Goal: Task Accomplishment & Management: Use online tool/utility

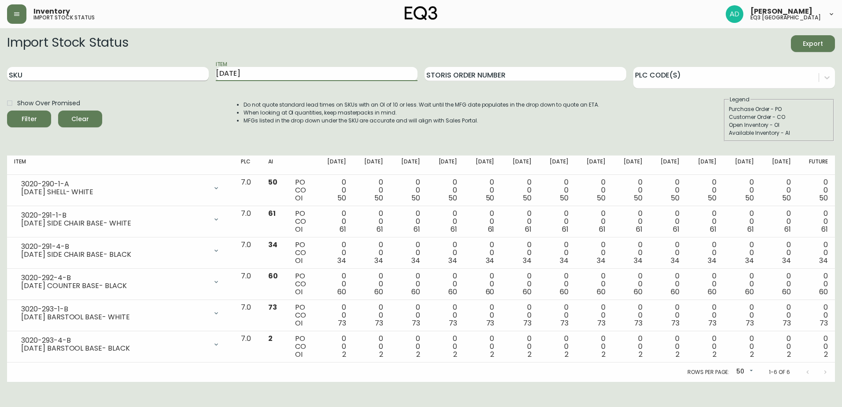
click at [197, 69] on div "SKU Item [DATE] Storis Order Number PLC Code(s)" at bounding box center [421, 74] width 828 height 29
type input "EMBER"
click at [7, 111] on button "Filter" at bounding box center [29, 119] width 44 height 17
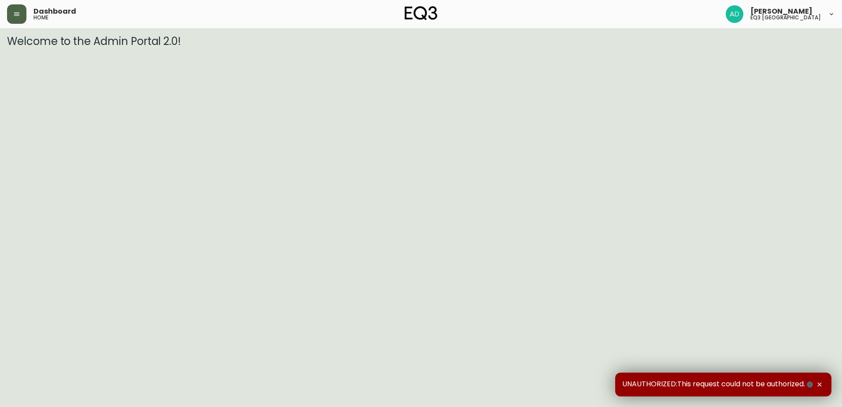
click at [11, 14] on button "button" at bounding box center [16, 13] width 19 height 19
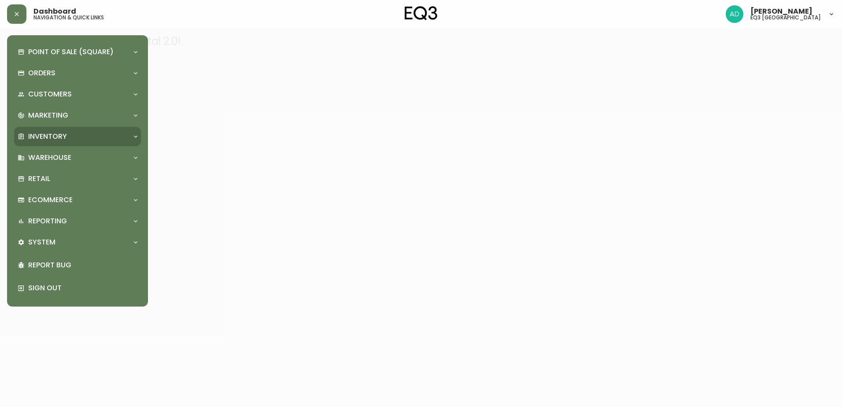
click at [44, 133] on p "Inventory" at bounding box center [47, 137] width 39 height 10
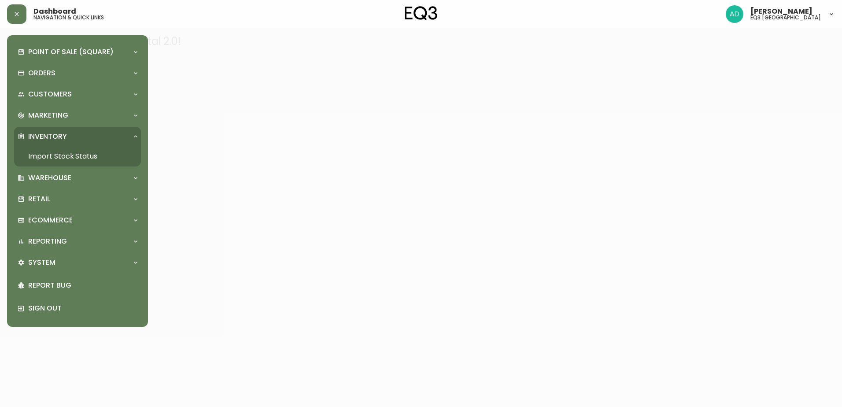
drag, startPoint x: 89, startPoint y: 151, endPoint x: 129, endPoint y: 232, distance: 90.8
click at [88, 151] on link "Import Stock Status" at bounding box center [77, 156] width 127 height 20
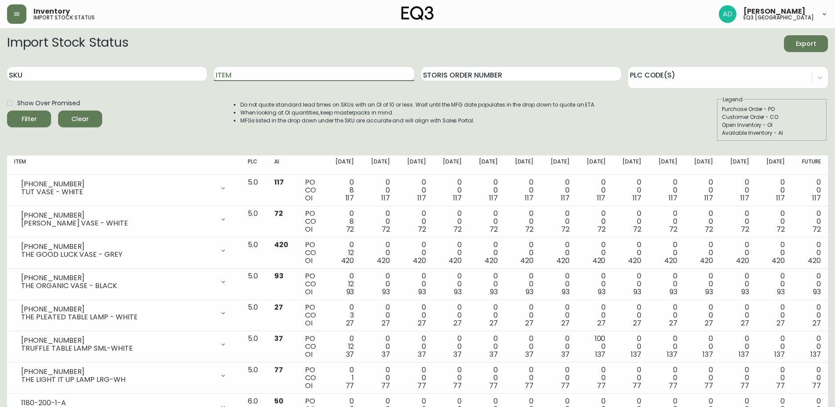
click at [247, 73] on input "Item" at bounding box center [314, 74] width 200 height 14
click at [7, 111] on button "Filter" at bounding box center [29, 119] width 44 height 17
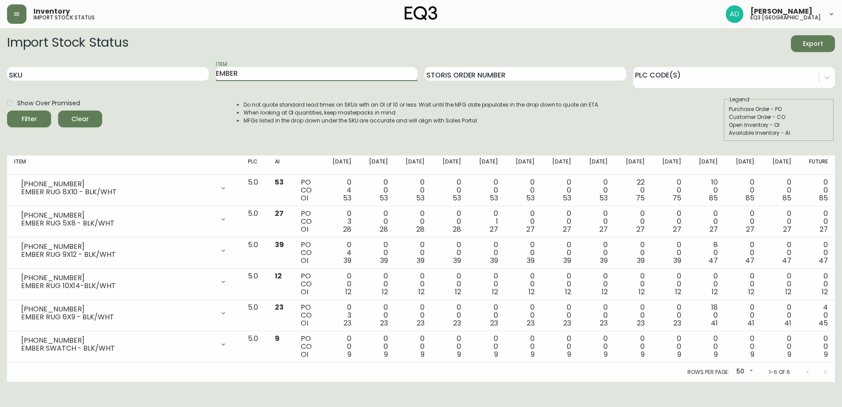
drag, startPoint x: 232, startPoint y: 82, endPoint x: 236, endPoint y: 79, distance: 5.0
click at [234, 80] on div "Item EMBER" at bounding box center [317, 74] width 202 height 29
drag, startPoint x: 234, startPoint y: 74, endPoint x: 157, endPoint y: 74, distance: 77.1
click at [157, 74] on div "SKU Item EMBER Storis Order Number PLC Code(s)" at bounding box center [421, 74] width 828 height 29
click at [7, 111] on button "Filter" at bounding box center [29, 119] width 44 height 17
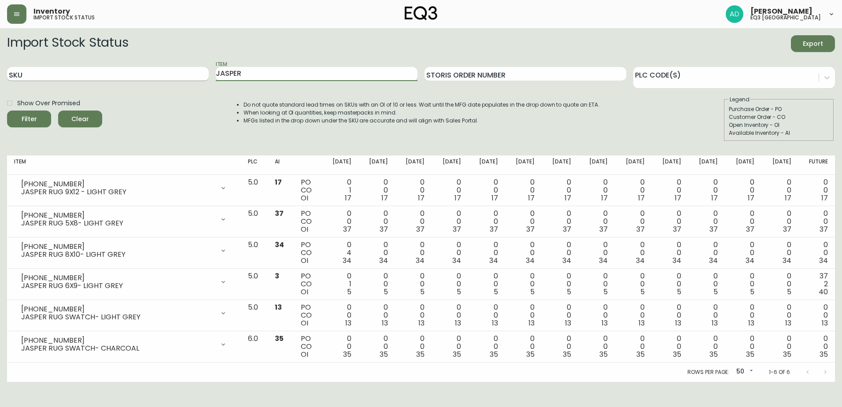
drag, startPoint x: 249, startPoint y: 71, endPoint x: 199, endPoint y: 71, distance: 49.8
click at [199, 71] on div "SKU Item JASPER Storis Order Number PLC Code(s)" at bounding box center [421, 74] width 828 height 29
click at [7, 111] on button "Filter" at bounding box center [29, 119] width 44 height 17
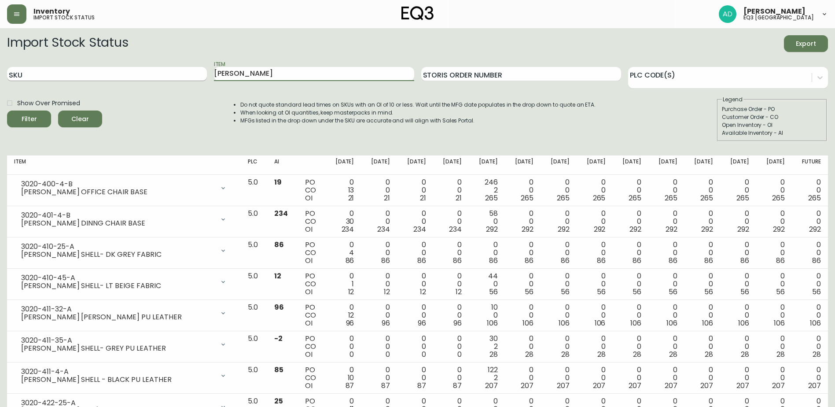
drag, startPoint x: 236, startPoint y: 74, endPoint x: 184, endPoint y: 70, distance: 51.7
click at [184, 70] on div "SKU Item NIXON Storis Order Number PLC Code(s)" at bounding box center [417, 74] width 821 height 29
type input "NOVAH"
click at [7, 111] on button "Filter" at bounding box center [29, 119] width 44 height 17
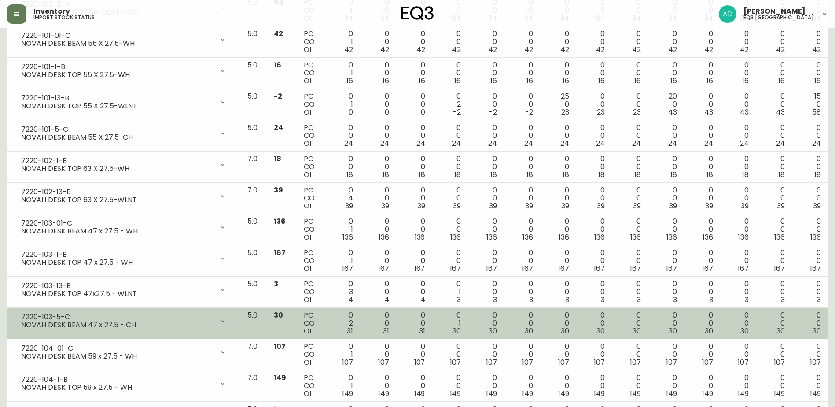
scroll to position [264, 0]
